Goal: Information Seeking & Learning: Learn about a topic

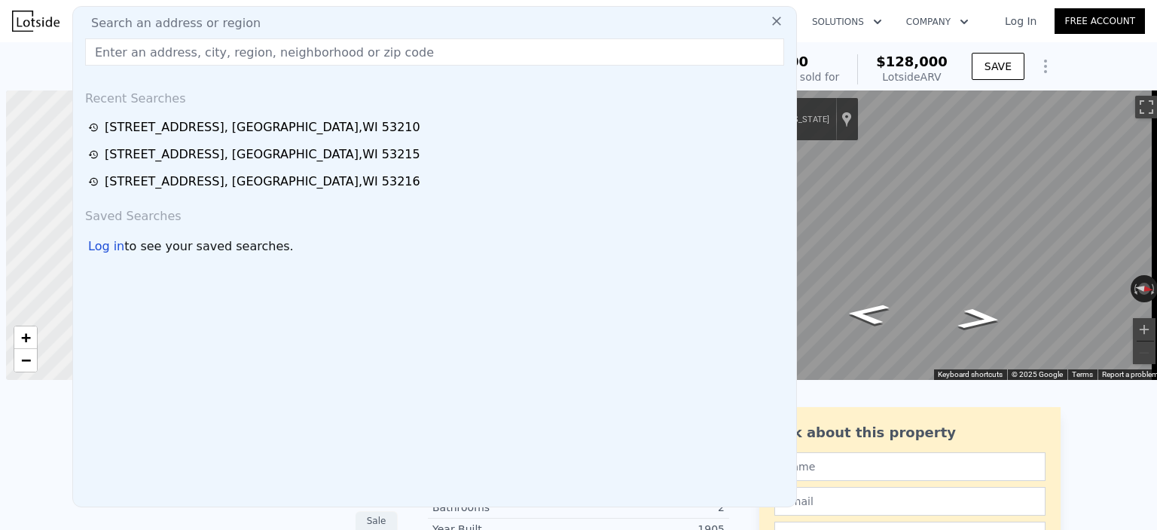
click at [314, 20] on div "Search an address or region" at bounding box center [434, 23] width 711 height 18
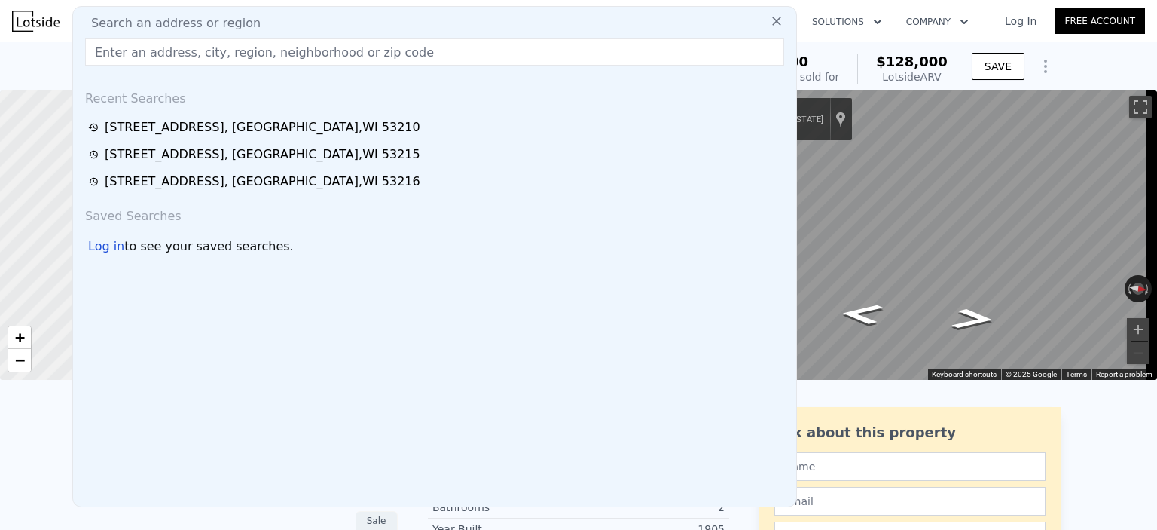
click at [341, 60] on input "text" at bounding box center [434, 51] width 699 height 27
paste input "[STREET_ADDRESS]"
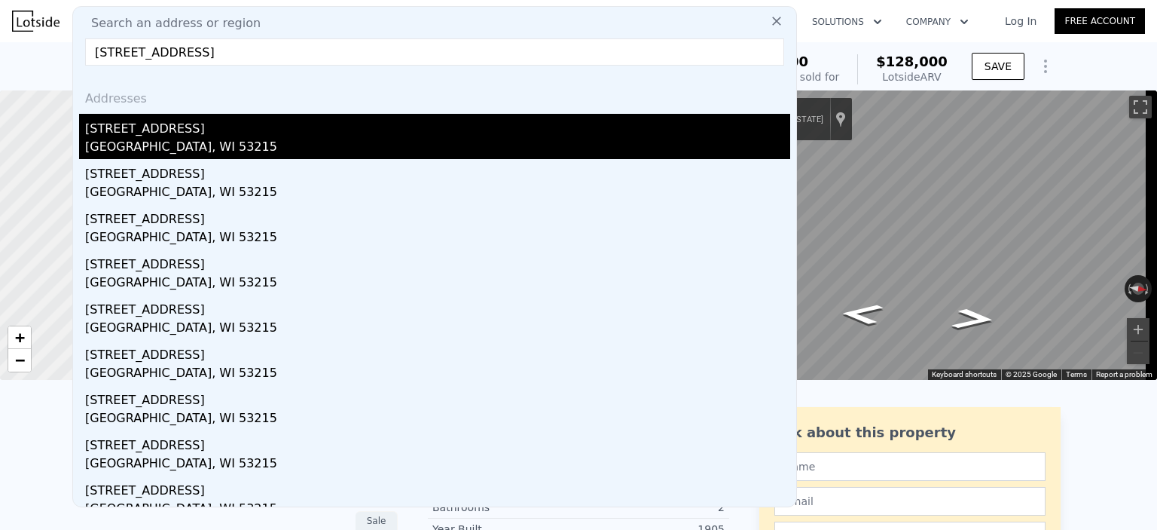
type input "[STREET_ADDRESS]"
click at [428, 150] on div "[GEOGRAPHIC_DATA], WI 53215" at bounding box center [437, 148] width 705 height 21
type input "3"
type input "5"
type input "1"
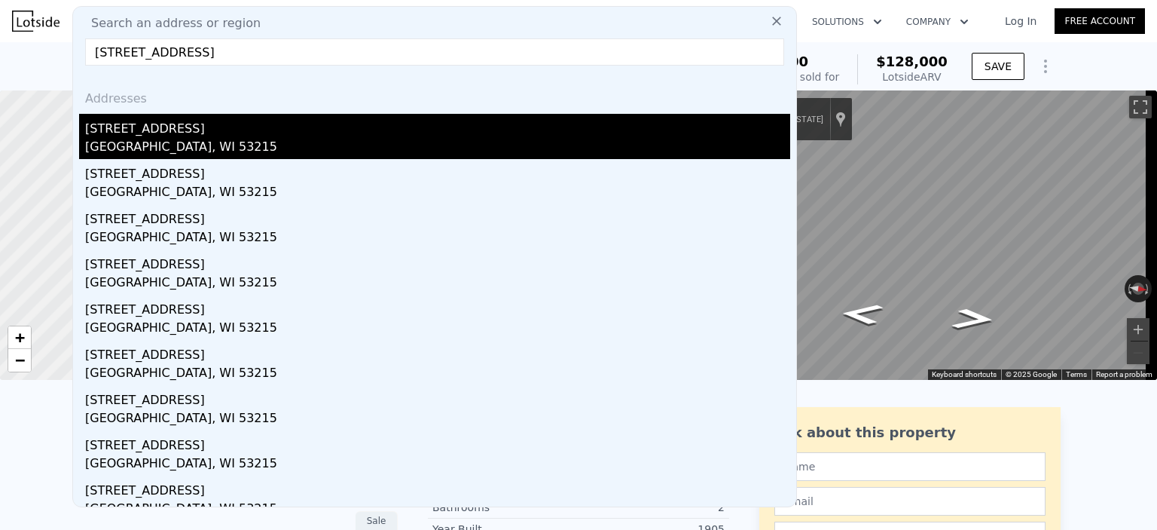
type input "2.5"
type input "1393"
type input "2150"
type input "3484.8"
type input "6098.400000000001"
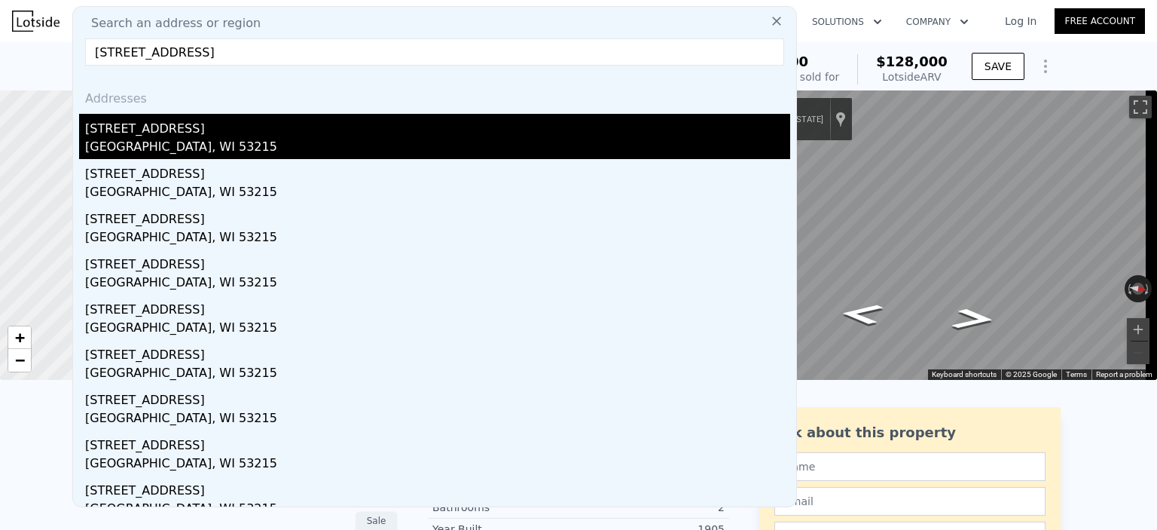
type input "$ 222,000"
type input "$ 149,787"
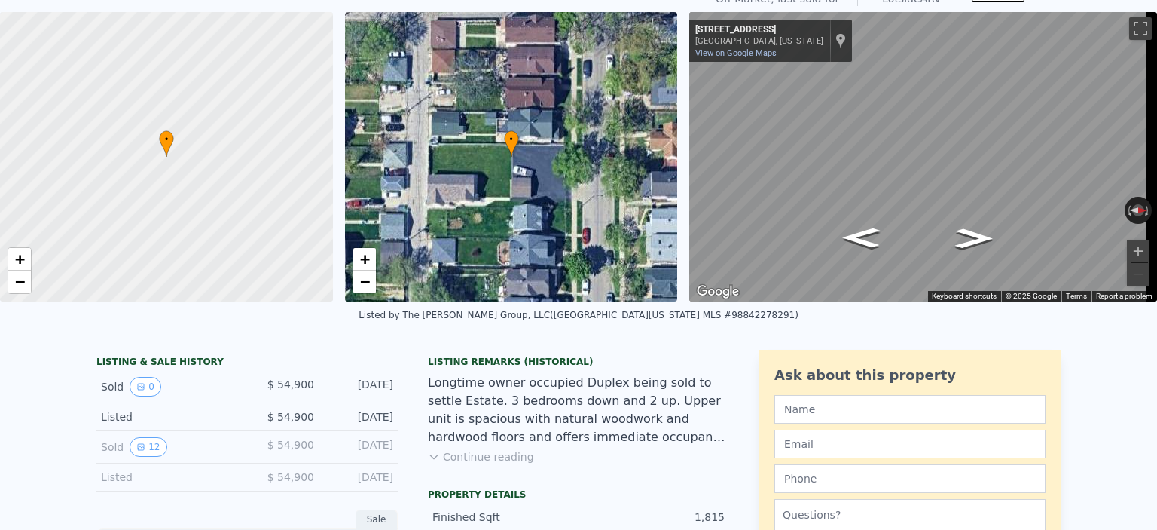
scroll to position [5, 0]
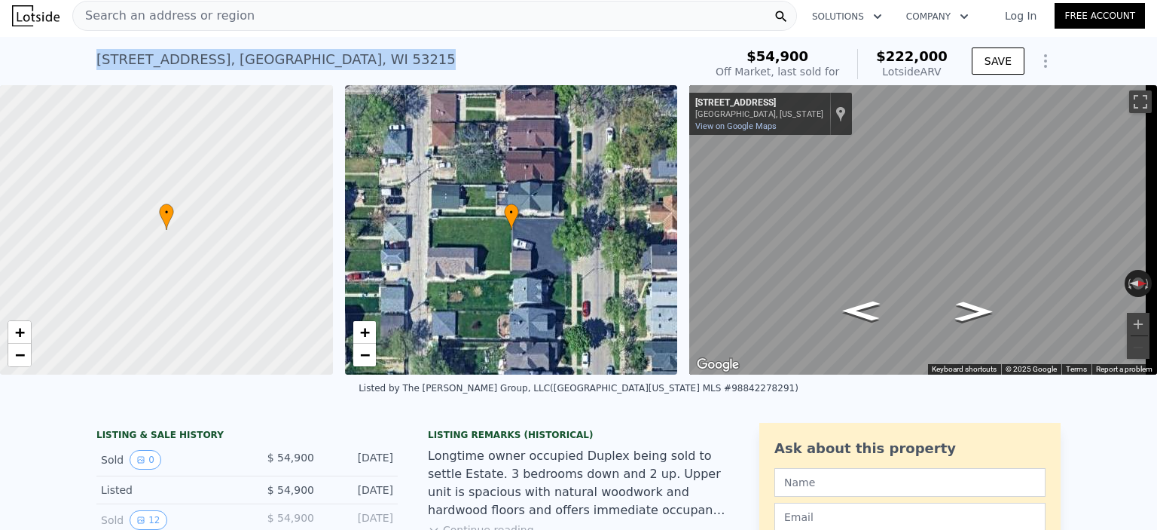
drag, startPoint x: 305, startPoint y: 60, endPoint x: 92, endPoint y: 53, distance: 213.3
click at [96, 53] on div "[STREET_ADDRESS]" at bounding box center [275, 59] width 359 height 21
copy div "[STREET_ADDRESS]"
click at [305, 23] on div "Search an address or region" at bounding box center [434, 16] width 725 height 30
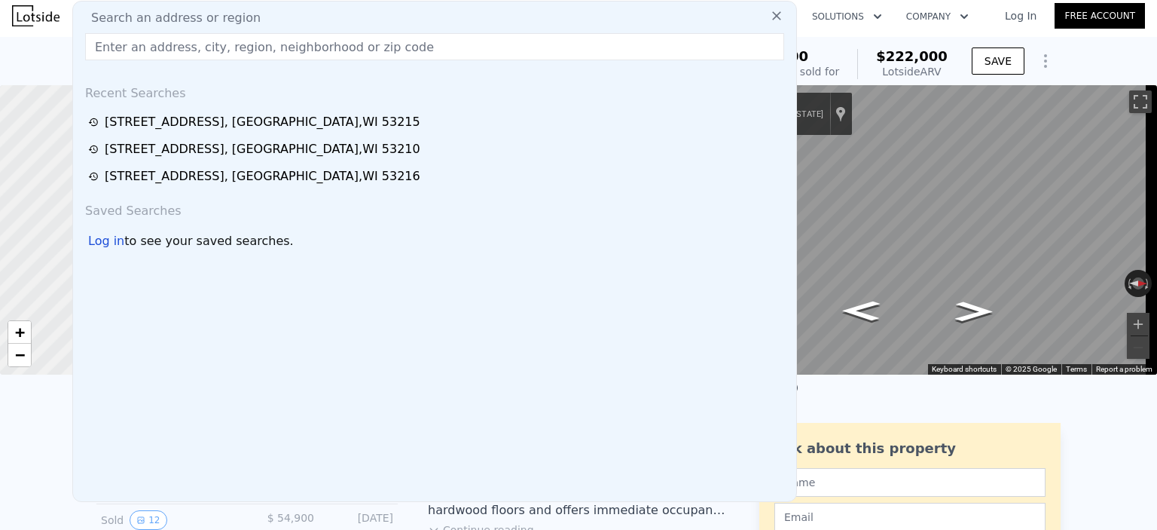
click at [310, 47] on input "text" at bounding box center [434, 46] width 699 height 27
type input "[STREET_ADDRESS]"
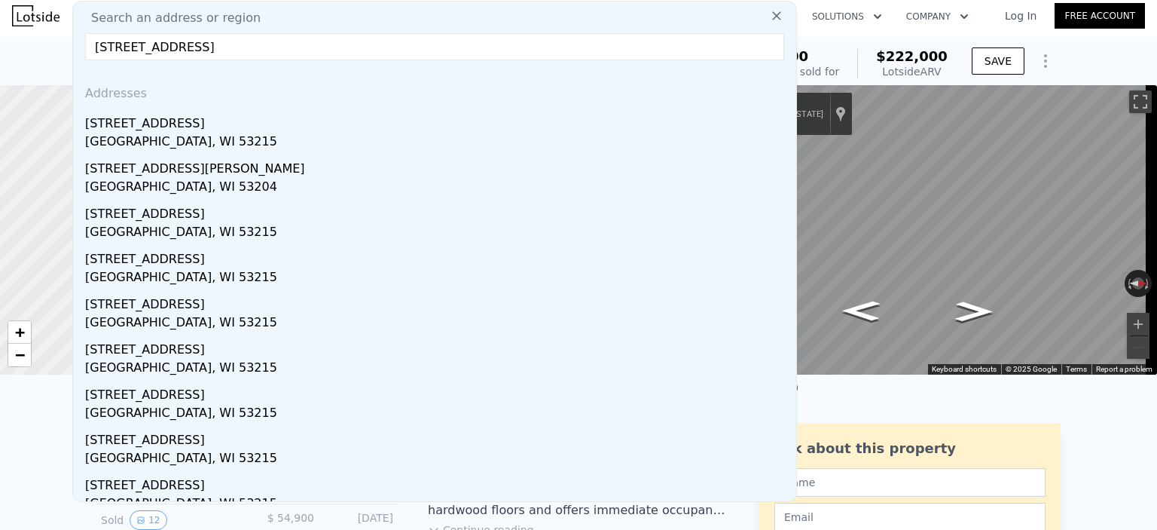
drag, startPoint x: 335, startPoint y: 41, endPoint x: 244, endPoint y: 135, distance: 130.5
click at [244, 135] on div "[GEOGRAPHIC_DATA], WI 53215" at bounding box center [437, 143] width 705 height 21
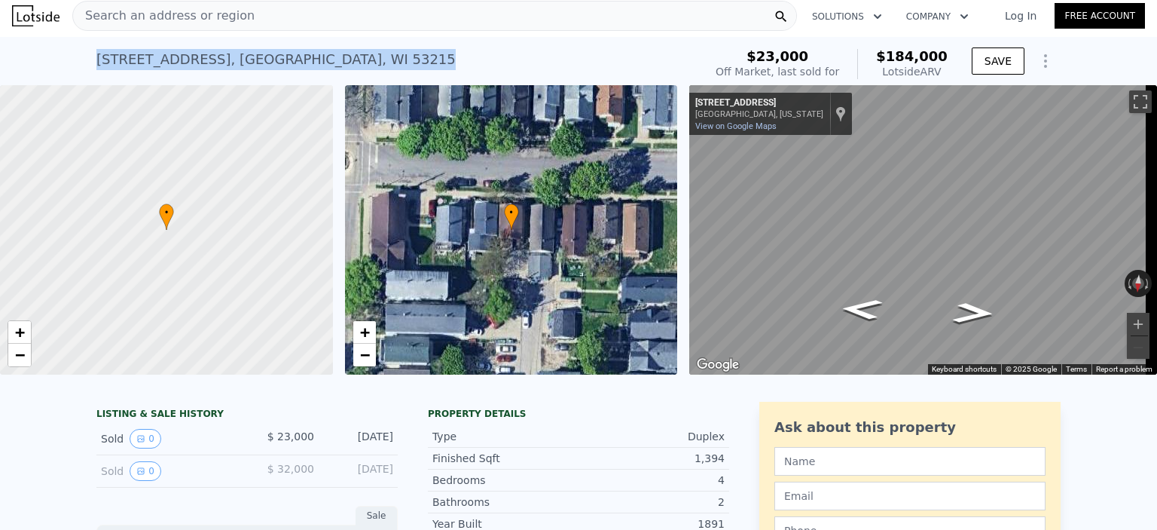
drag, startPoint x: 350, startPoint y: 56, endPoint x: 93, endPoint y: 50, distance: 257.0
click at [96, 50] on div "[STREET_ADDRESS] Sold [DATE] for $23k (~ARV $184k )" at bounding box center [396, 64] width 601 height 42
copy div "[STREET_ADDRESS]"
click at [291, 17] on div "Search an address or region" at bounding box center [434, 16] width 725 height 30
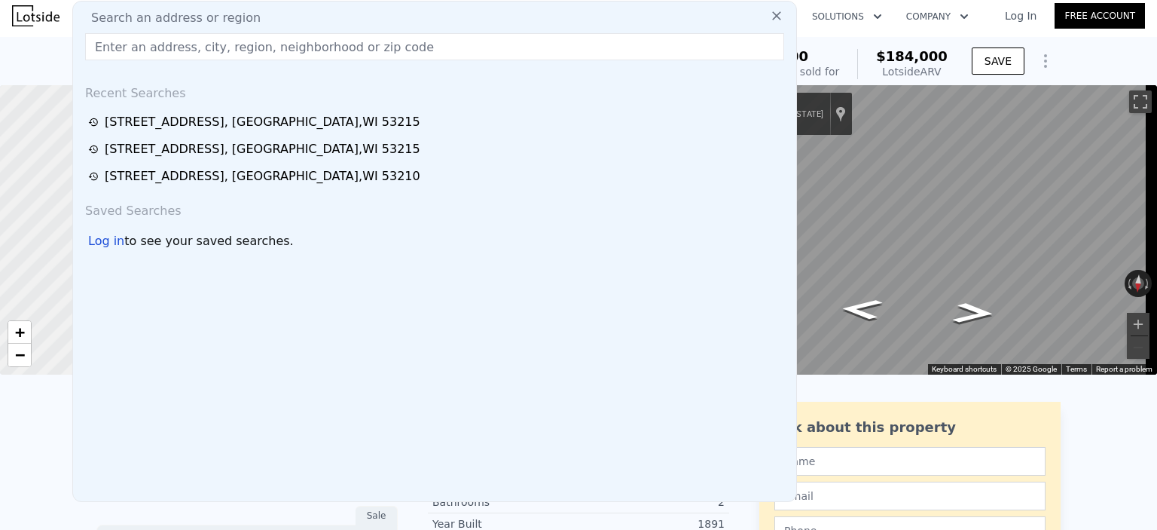
click at [295, 50] on input "text" at bounding box center [434, 46] width 699 height 27
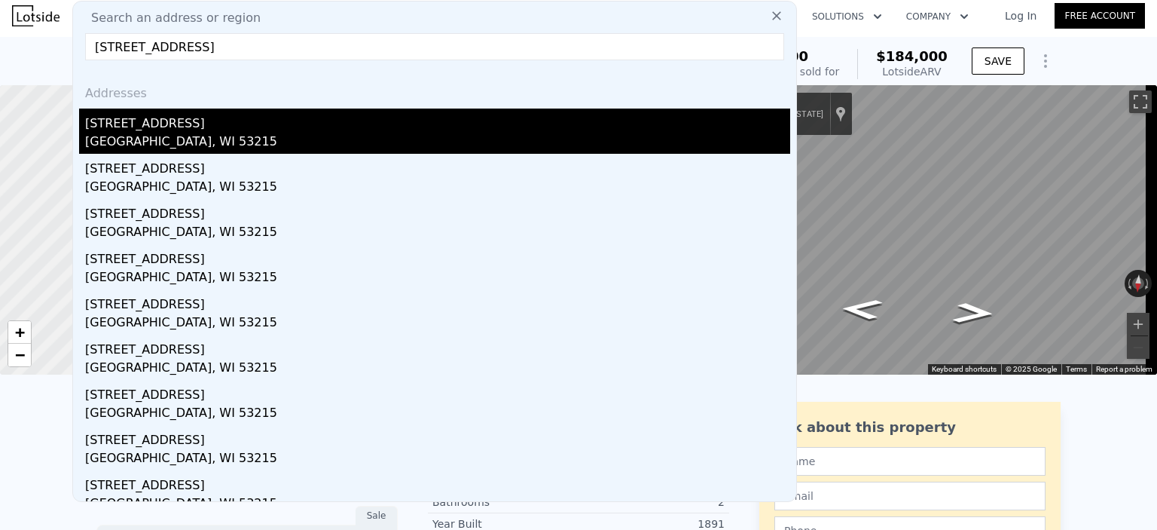
type input "[STREET_ADDRESS]"
click at [262, 123] on div "[STREET_ADDRESS]" at bounding box center [437, 121] width 705 height 24
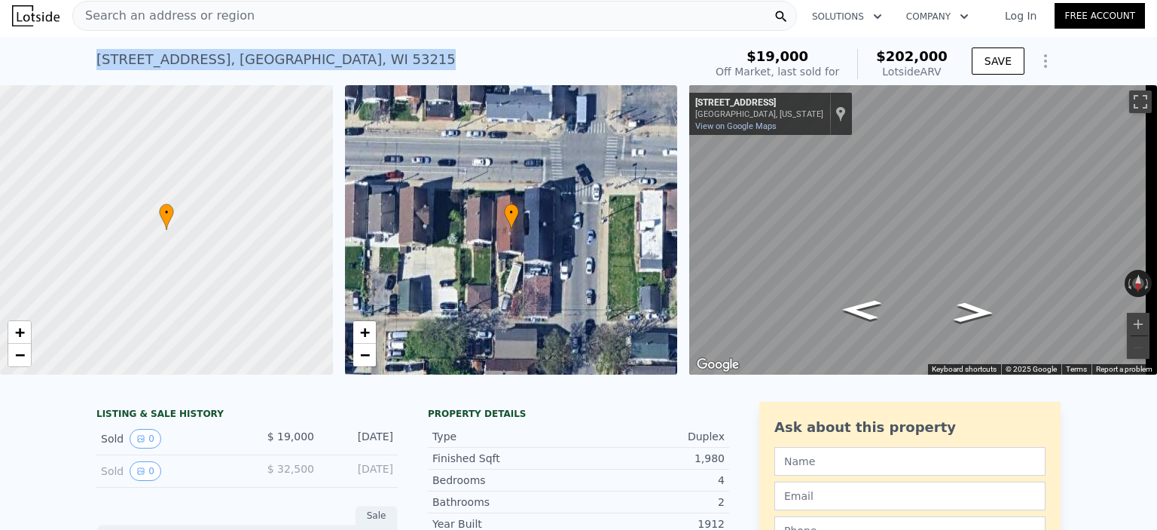
drag, startPoint x: 359, startPoint y: 53, endPoint x: 86, endPoint y: 62, distance: 272.9
click at [86, 62] on div "[STREET_ADDRESS] Sold [DATE] for $19k (~ARV $202k ) $19,000 Off Market, last so…" at bounding box center [578, 61] width 1157 height 48
copy div "[STREET_ADDRESS]"
click at [319, 16] on div "Search an address or region" at bounding box center [434, 16] width 725 height 30
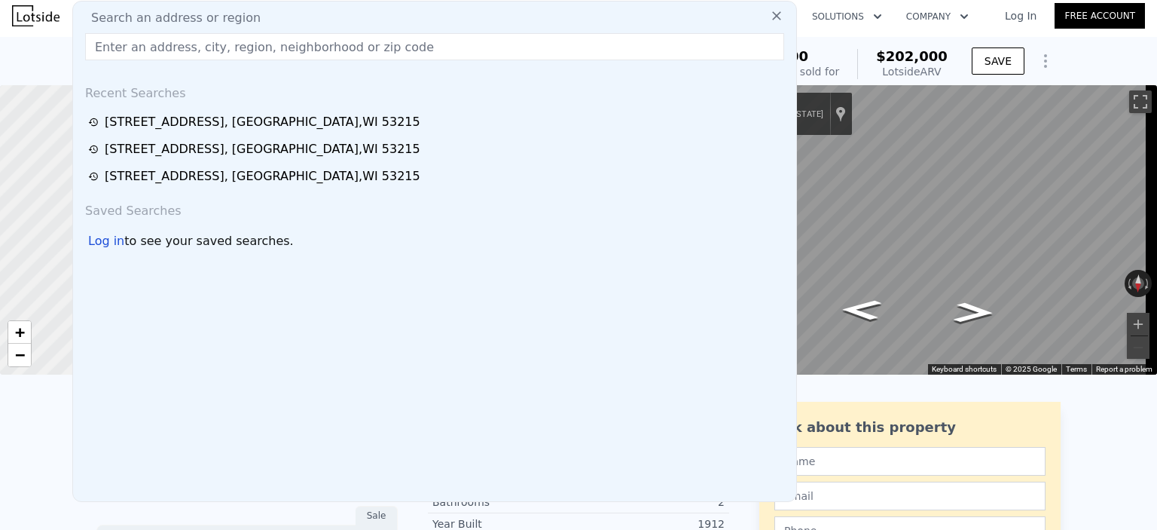
click at [313, 55] on input "text" at bounding box center [434, 46] width 699 height 27
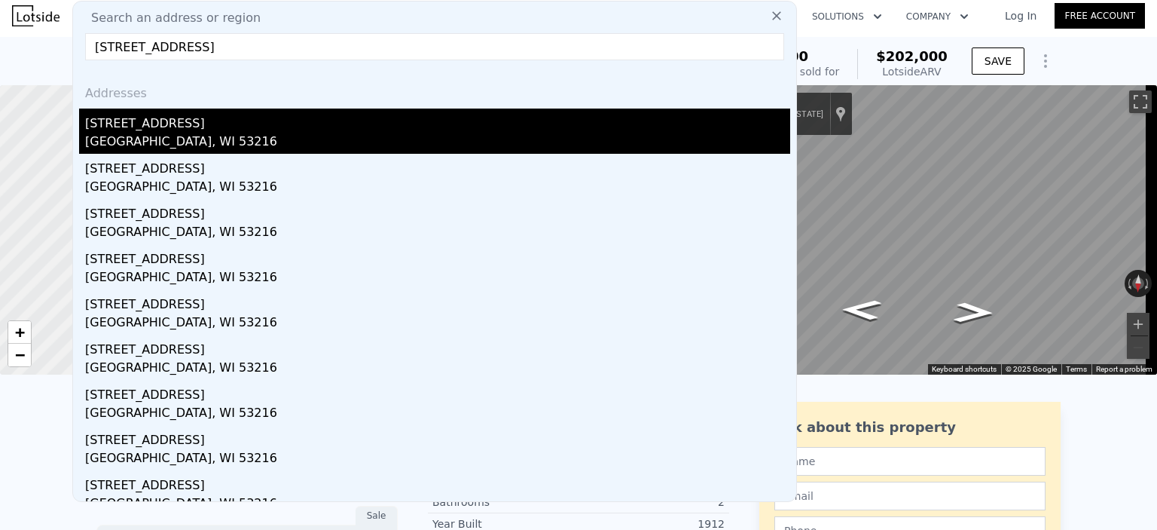
type input "[STREET_ADDRESS]"
click at [333, 147] on div "[GEOGRAPHIC_DATA], WI 53216" at bounding box center [437, 143] width 705 height 21
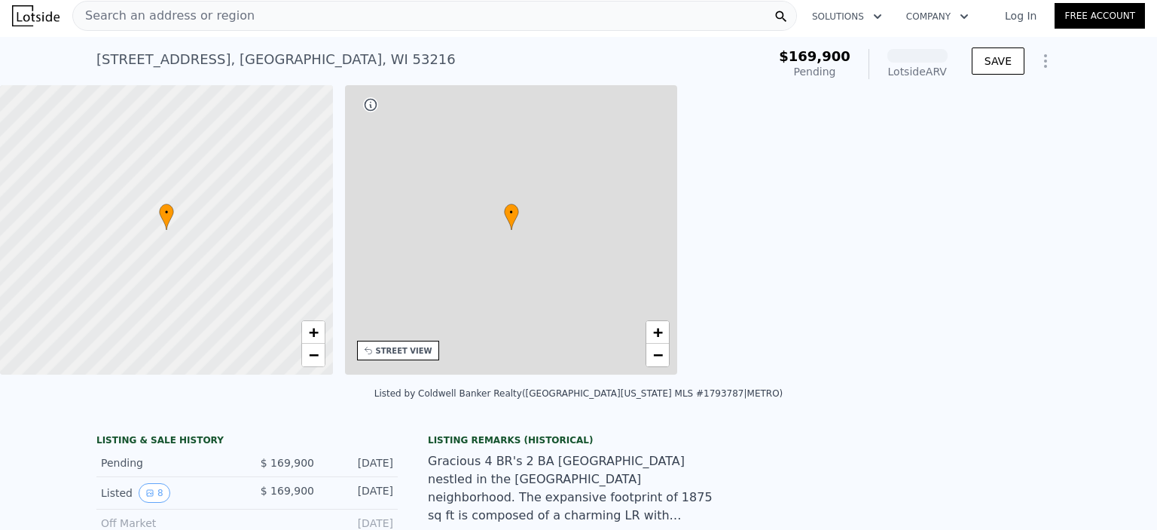
scroll to position [0, 350]
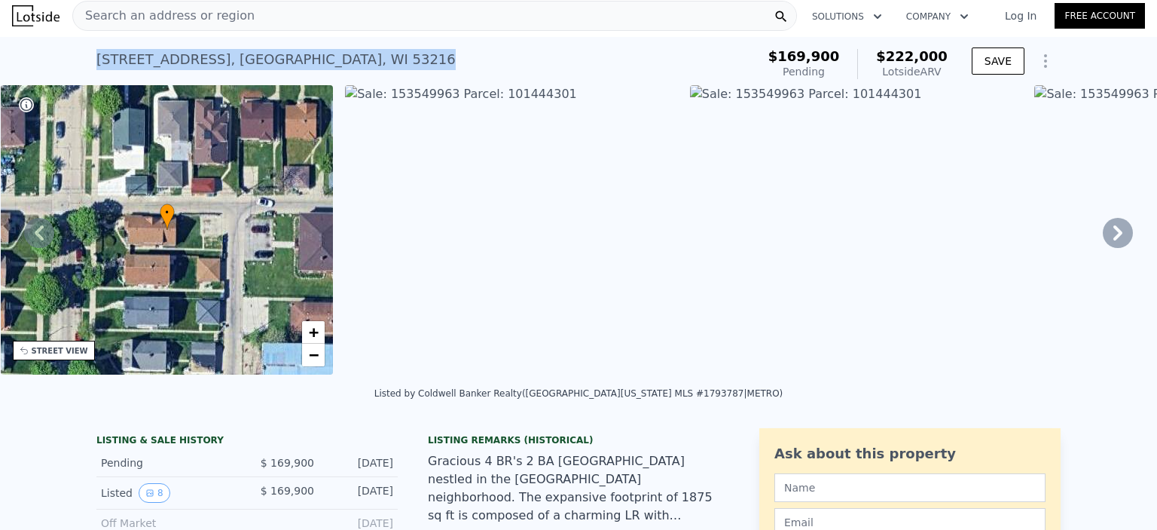
drag, startPoint x: 352, startPoint y: 53, endPoint x: 90, endPoint y: 57, distance: 261.5
click at [96, 57] on div "[STREET_ADDRESS] Pending from $169,900 (~ARV $222k )" at bounding box center [423, 64] width 654 height 42
copy div "[STREET_ADDRESS]"
click at [295, 16] on div "Search an address or region" at bounding box center [434, 16] width 725 height 30
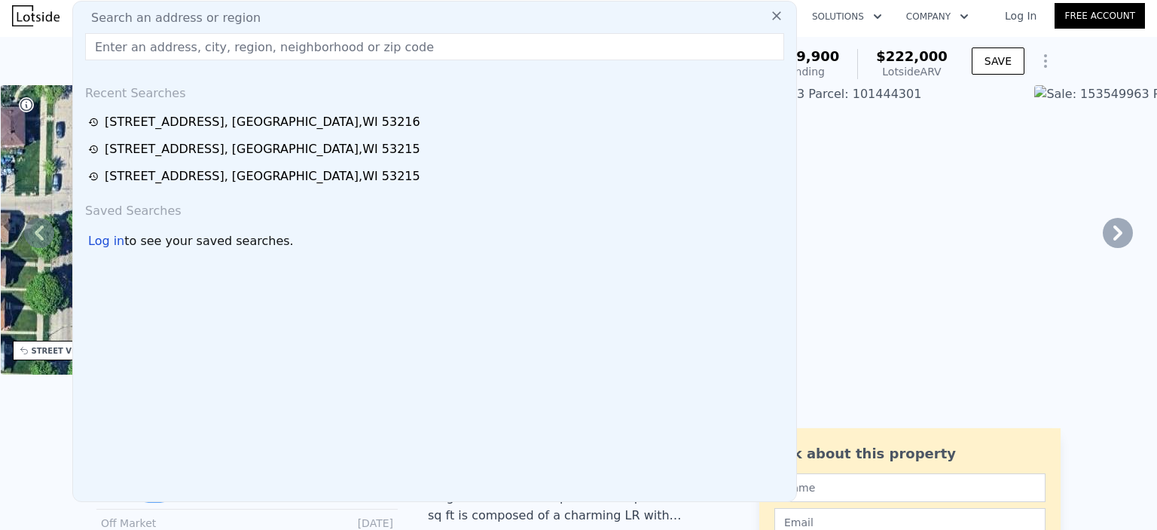
click at [301, 56] on input "text" at bounding box center [434, 46] width 699 height 27
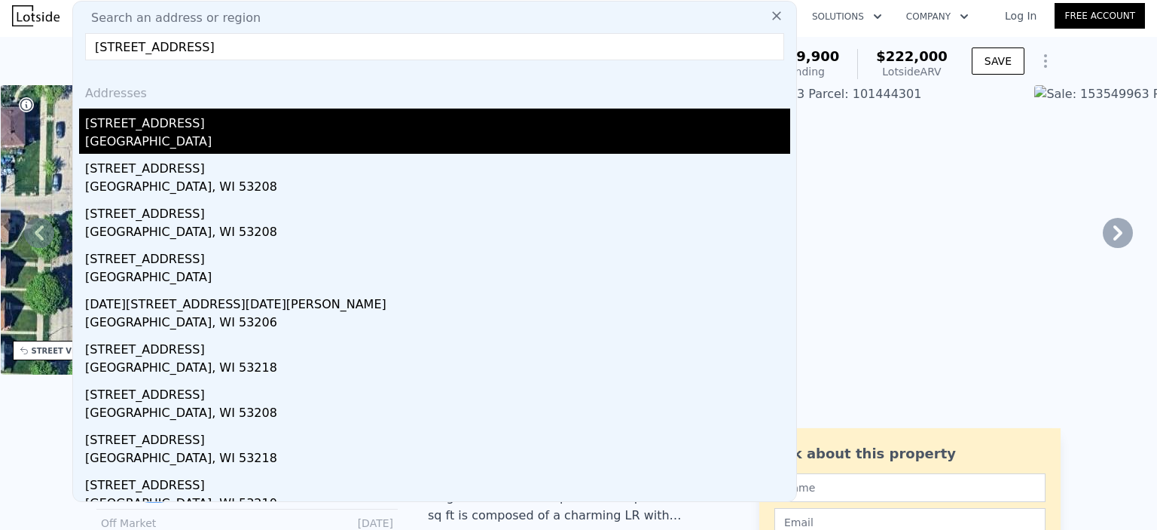
type input "[STREET_ADDRESS]"
click at [322, 123] on div "[STREET_ADDRESS]" at bounding box center [437, 121] width 705 height 24
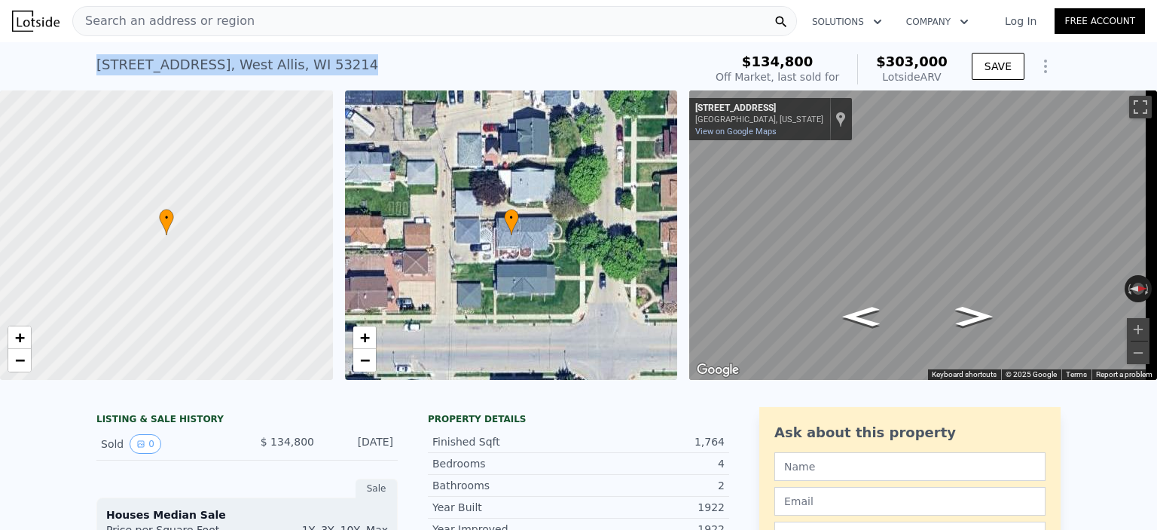
drag, startPoint x: 310, startPoint y: 60, endPoint x: 96, endPoint y: 63, distance: 214.0
click at [82, 62] on div "[STREET_ADDRESS] Sold [DATE] for $134,800 (~ARV $303k ) $134,800 Off Market, la…" at bounding box center [578, 66] width 1157 height 48
copy div "[STREET_ADDRESS]"
